Goal: Task Accomplishment & Management: Manage account settings

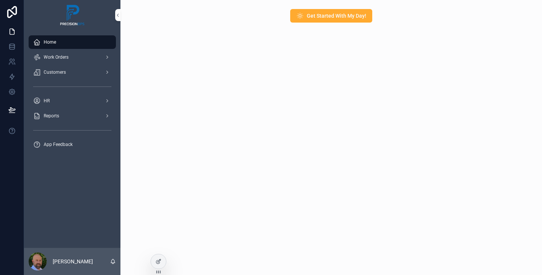
click at [64, 61] on div "Work Orders" at bounding box center [72, 57] width 78 height 12
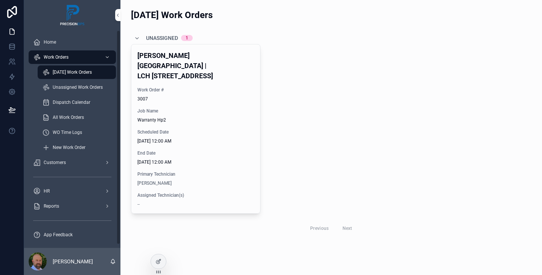
click at [191, 117] on span "Warranty Hp2" at bounding box center [195, 120] width 117 height 6
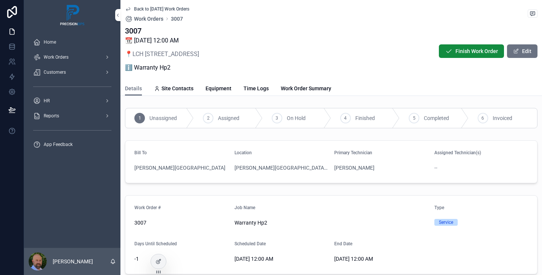
click at [309, 86] on span "Work Order Summary" at bounding box center [306, 89] width 50 height 8
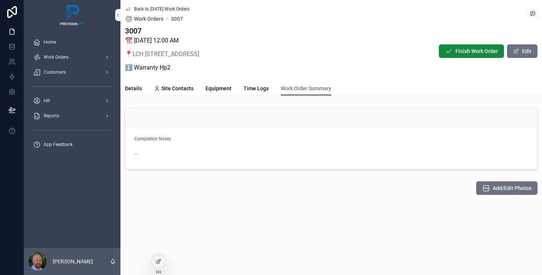
click at [188, 147] on div "Completion Notes --" at bounding box center [330, 148] width 393 height 24
click at [137, 153] on span "--" at bounding box center [135, 154] width 3 height 8
click at [529, 51] on button "Edit" at bounding box center [522, 51] width 30 height 14
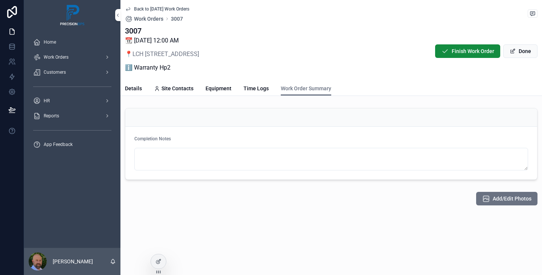
click at [153, 158] on textarea "scrollable content" at bounding box center [330, 159] width 393 height 23
type textarea "*"
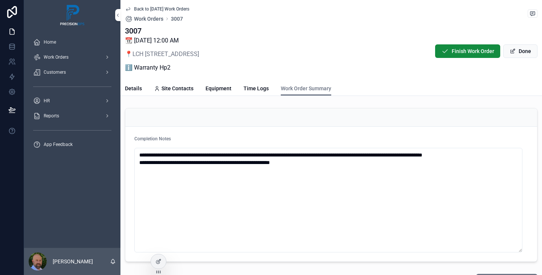
type textarea "**********"
click at [513, 53] on button "Done" at bounding box center [520, 51] width 34 height 14
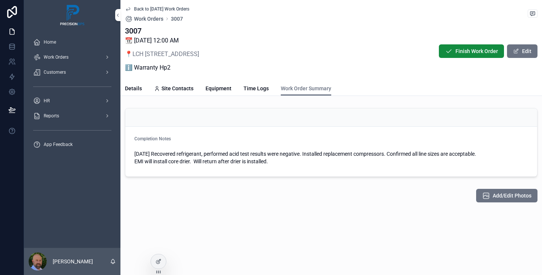
click at [499, 194] on span "Add/Edit Photos" at bounding box center [511, 196] width 39 height 8
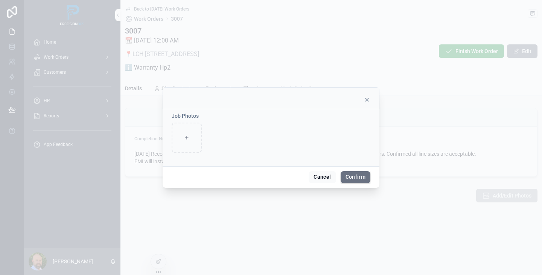
click at [191, 136] on div at bounding box center [186, 138] width 30 height 30
click at [321, 176] on button "Cancel" at bounding box center [321, 177] width 27 height 12
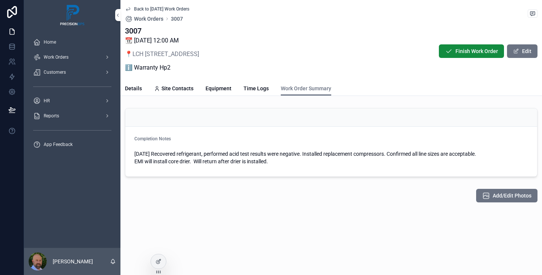
click at [428, 63] on div "3007 📆 [DATE] 12:00 AM 📍 LCH [STREET_ADDRESS] ℹ️ Warranty Hp2 Finish Work Order…" at bounding box center [331, 51] width 412 height 51
click at [144, 8] on span "Back to [DATE] Work Orders" at bounding box center [161, 9] width 55 height 6
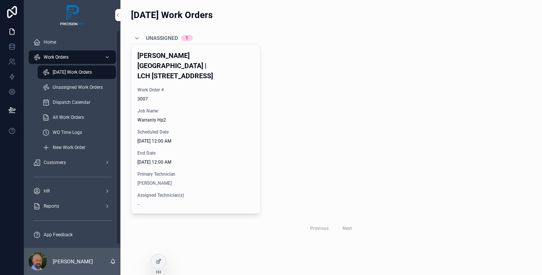
click at [72, 195] on div "HR" at bounding box center [72, 191] width 78 height 12
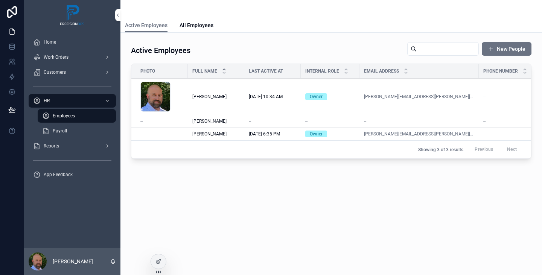
click at [70, 134] on div "Payroll" at bounding box center [76, 131] width 69 height 12
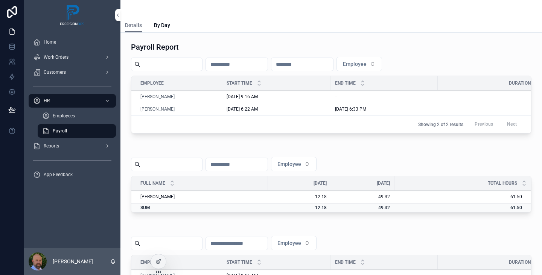
click at [159, 28] on span "By Day" at bounding box center [162, 25] width 16 height 8
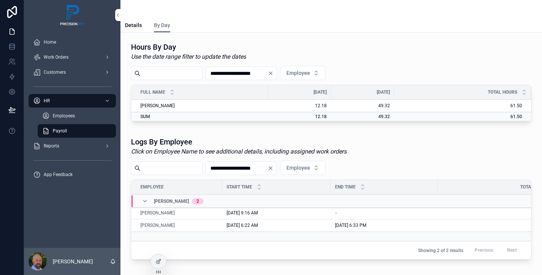
click at [267, 74] on input "**********" at bounding box center [237, 73] width 62 height 11
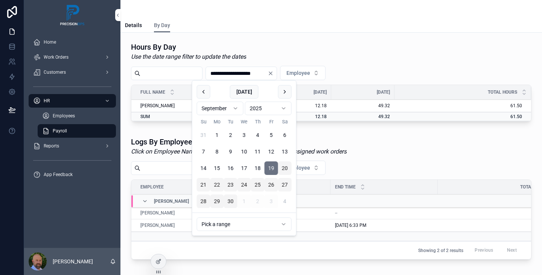
click at [201, 182] on button "21" at bounding box center [204, 185] width 14 height 14
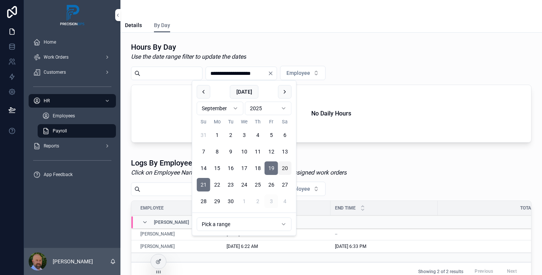
click at [286, 201] on button "4" at bounding box center [285, 201] width 14 height 14
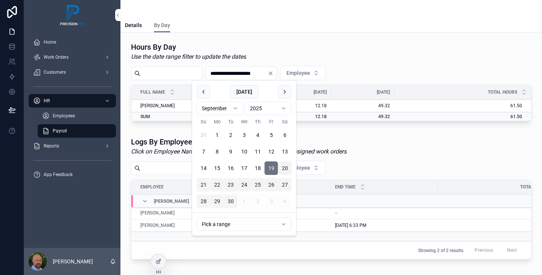
click at [269, 169] on button "19" at bounding box center [271, 168] width 14 height 14
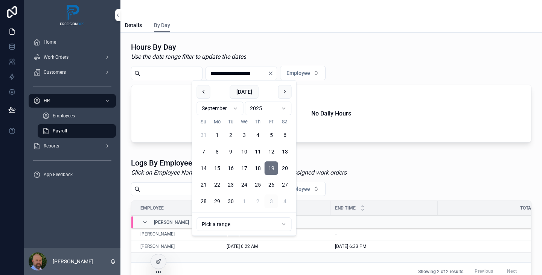
click at [203, 185] on button "21" at bounding box center [204, 185] width 14 height 14
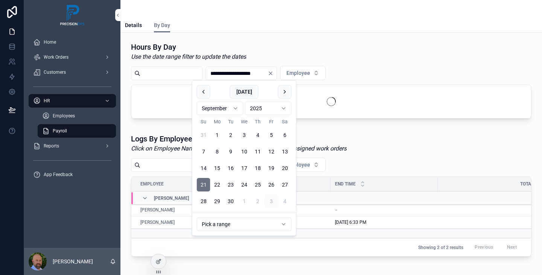
click at [287, 202] on button "4" at bounding box center [285, 201] width 14 height 14
type input "**********"
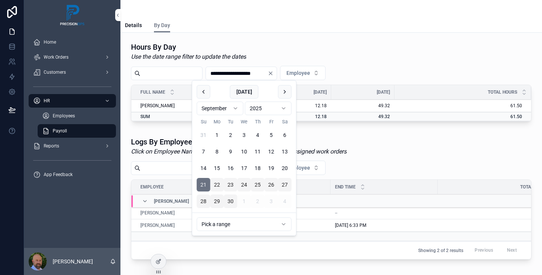
click at [369, 152] on div "Logs By Employee Click on Employee Name to see additional details, including as…" at bounding box center [331, 147] width 400 height 20
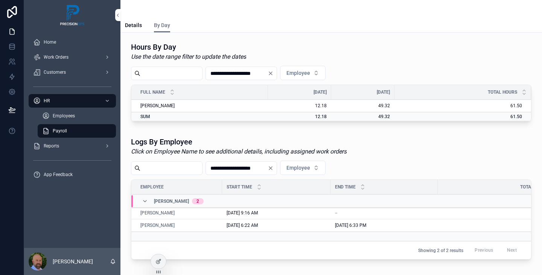
click at [135, 22] on span "Details" at bounding box center [133, 25] width 17 height 8
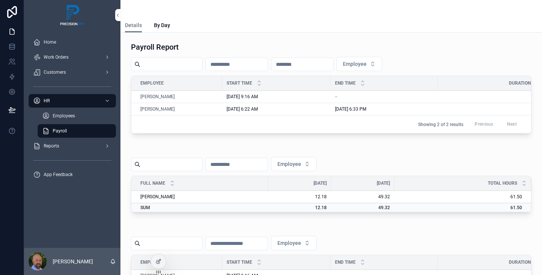
click at [60, 57] on span "Work Orders" at bounding box center [56, 57] width 25 height 6
